Goal: Find specific page/section: Find specific page/section

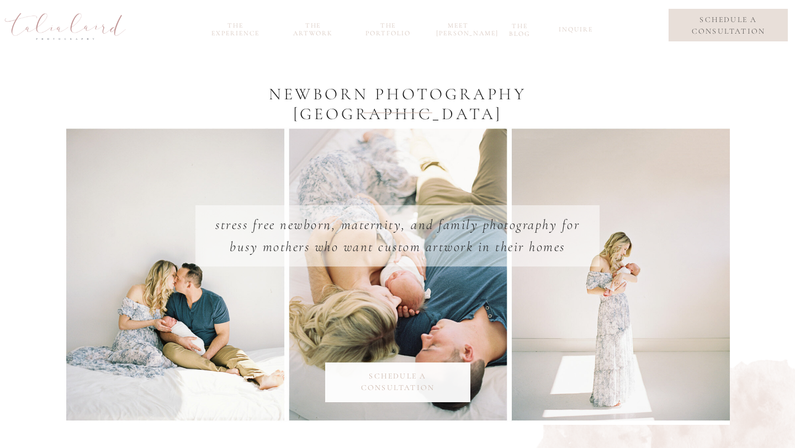
click at [567, 30] on nav "inquire" at bounding box center [574, 31] width 31 height 13
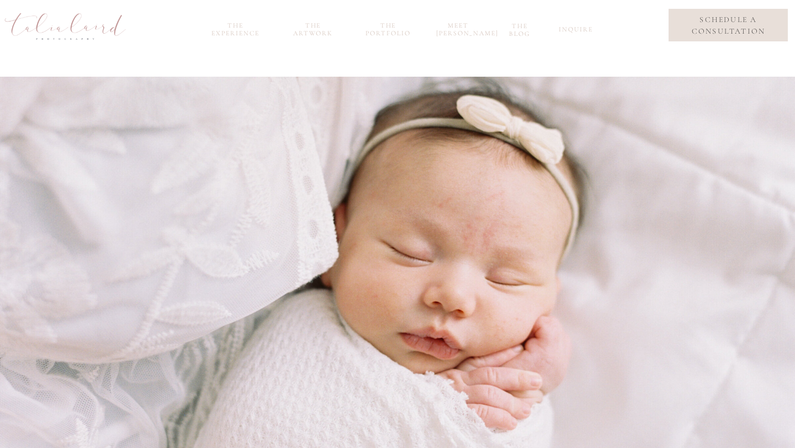
click at [116, 39] on div at bounding box center [65, 26] width 138 height 57
